Goal: Information Seeking & Learning: Learn about a topic

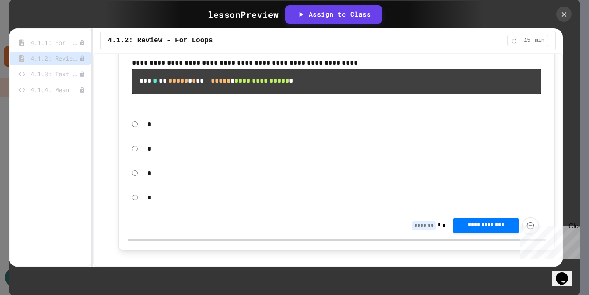
scroll to position [180, 0]
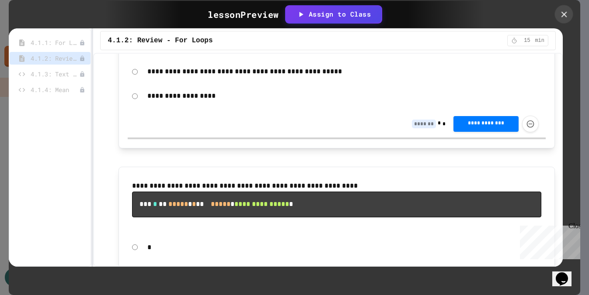
click at [562, 16] on icon at bounding box center [564, 15] width 10 height 10
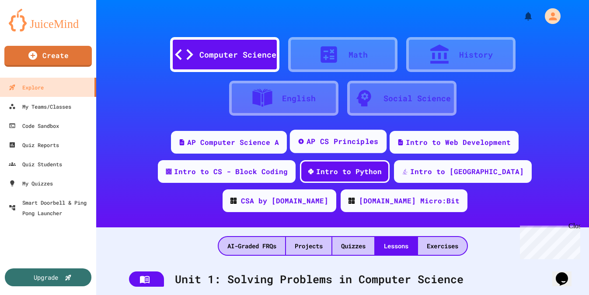
click at [290, 147] on div "AP CS Principles" at bounding box center [338, 142] width 97 height 24
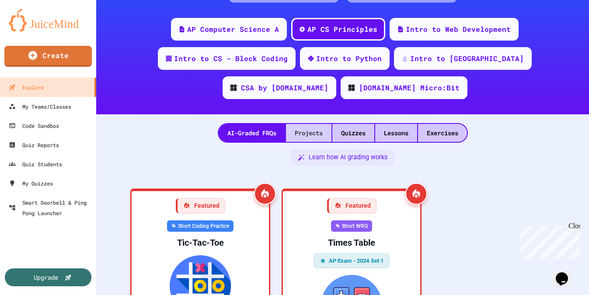
scroll to position [112, 0]
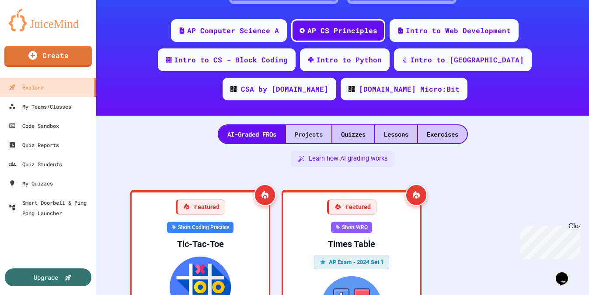
click at [304, 125] on div "Projects" at bounding box center [308, 134] width 45 height 18
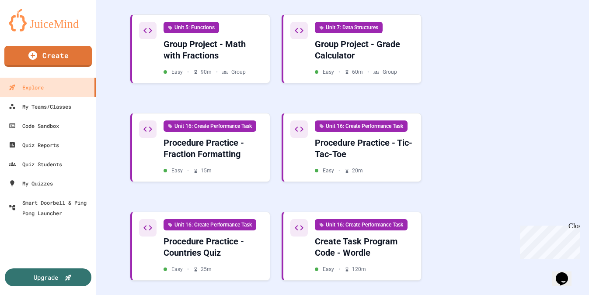
scroll to position [357, 0]
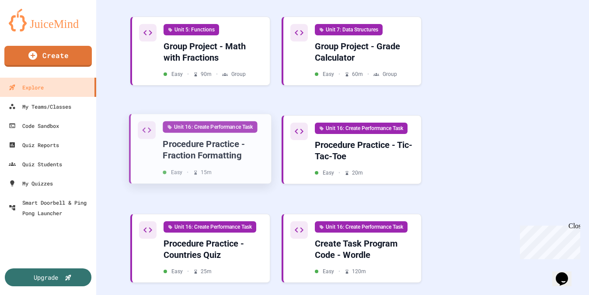
click at [217, 139] on div "Procedure Practice - Fraction Formatting" at bounding box center [213, 150] width 101 height 23
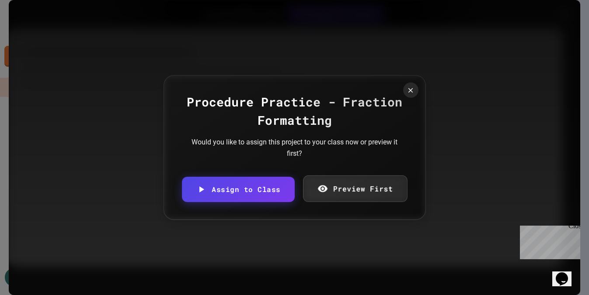
click at [330, 178] on link "Preview First" at bounding box center [355, 188] width 104 height 27
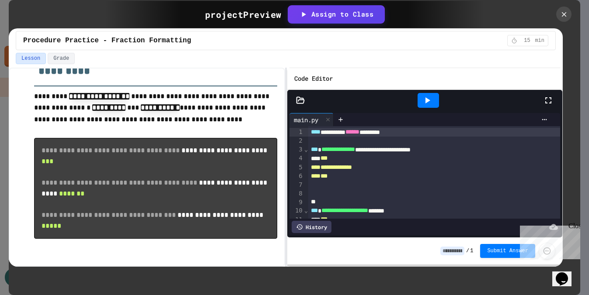
scroll to position [261, 0]
click at [431, 106] on icon at bounding box center [427, 100] width 10 height 10
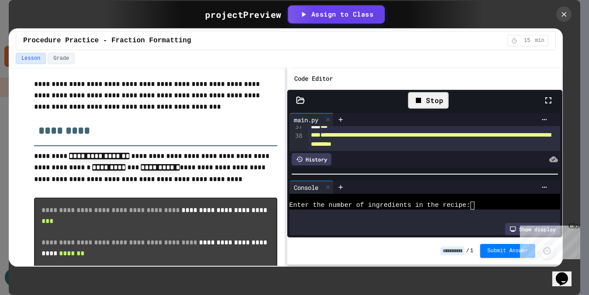
scroll to position [352, 0]
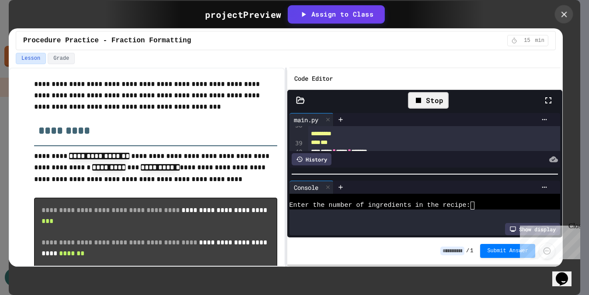
click at [562, 13] on icon at bounding box center [564, 14] width 6 height 6
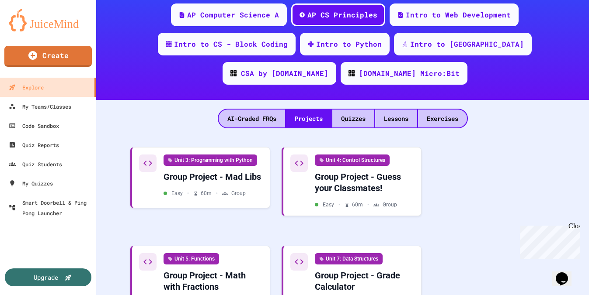
scroll to position [133, 0]
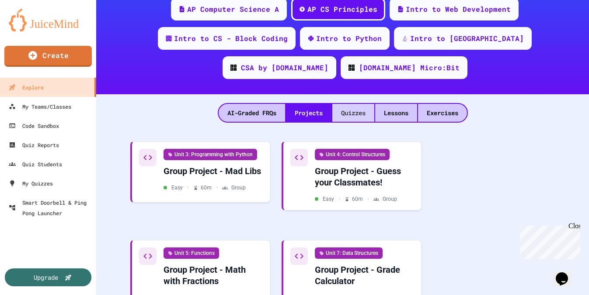
click at [356, 104] on div "Quizzes" at bounding box center [353, 113] width 42 height 18
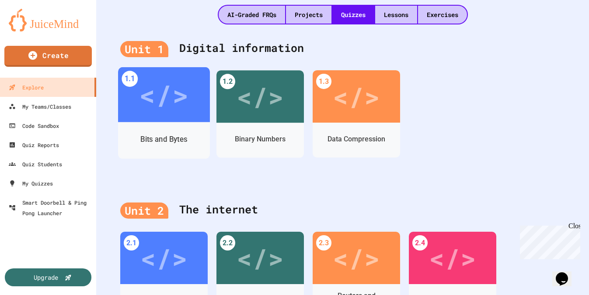
click at [184, 134] on div "Bits and Bytes" at bounding box center [163, 139] width 47 height 11
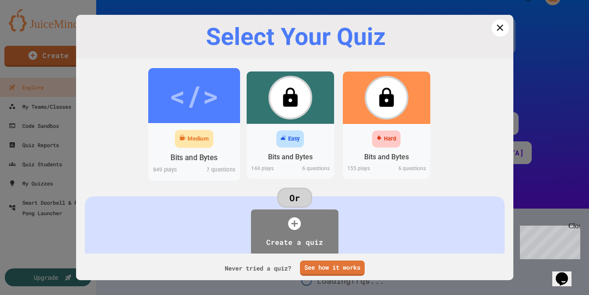
click at [210, 141] on div "Medium" at bounding box center [194, 139] width 38 height 18
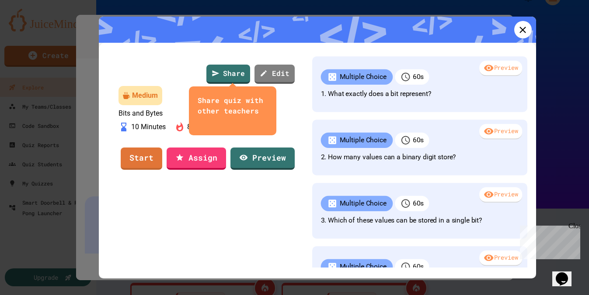
scroll to position [232, 0]
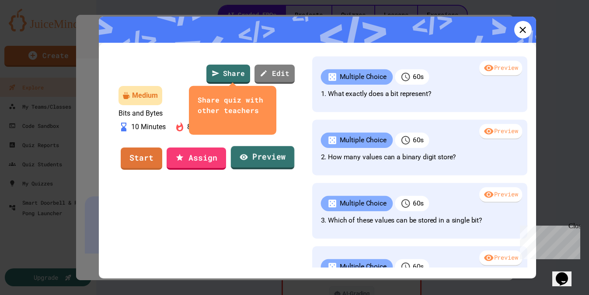
click at [248, 161] on icon at bounding box center [243, 156] width 9 height 9
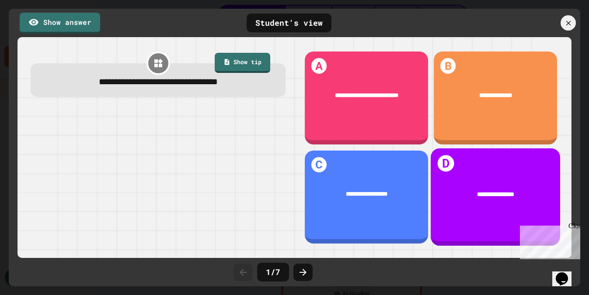
click at [469, 195] on div "**********" at bounding box center [495, 195] width 104 height 10
click at [498, 190] on div "**********" at bounding box center [495, 195] width 104 height 10
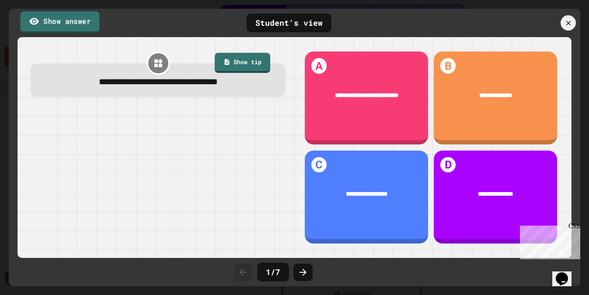
click at [76, 25] on link "Show answer" at bounding box center [59, 22] width 79 height 22
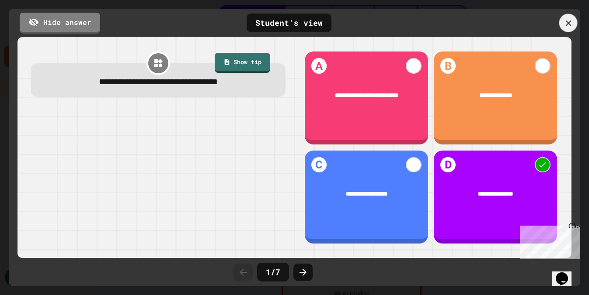
click at [569, 27] on icon at bounding box center [568, 23] width 10 height 10
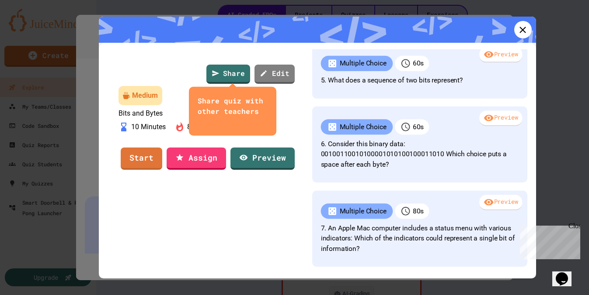
scroll to position [327, 0]
click at [198, 122] on icon "close" at bounding box center [198, 122] width 0 height 0
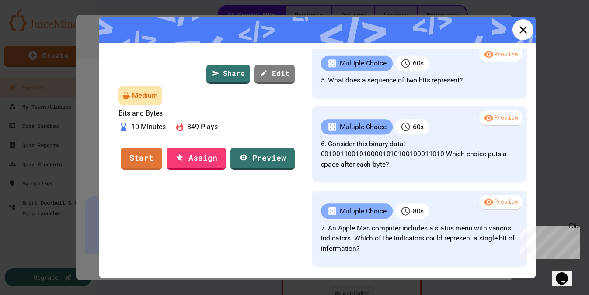
click at [527, 32] on icon at bounding box center [523, 30] width 8 height 8
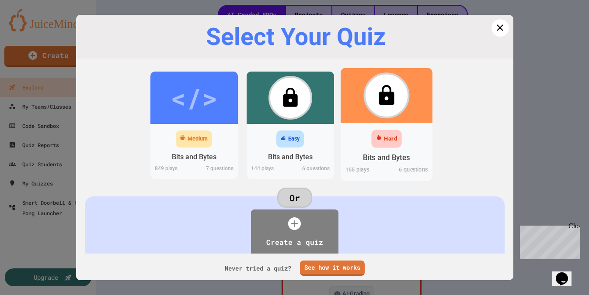
scroll to position [16, 0]
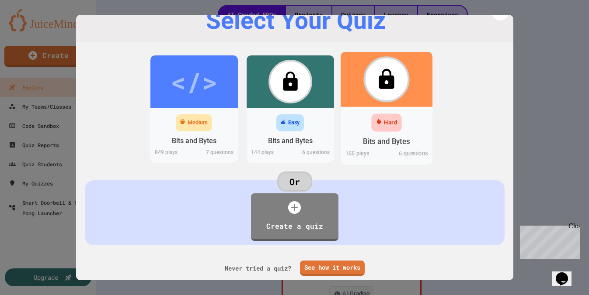
click at [370, 145] on div "Bits and Bytes" at bounding box center [386, 141] width 47 height 11
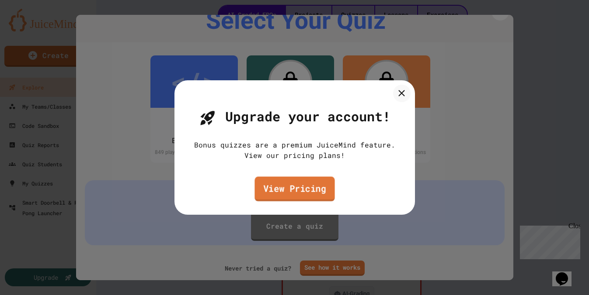
click at [298, 191] on link "View Pricing" at bounding box center [294, 189] width 80 height 25
